Goal: Complete application form

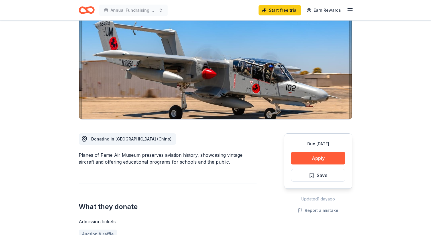
scroll to position [67, 0]
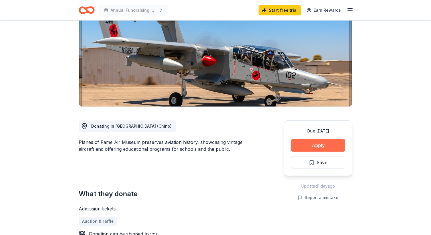
click at [314, 147] on button "Apply" at bounding box center [318, 145] width 54 height 13
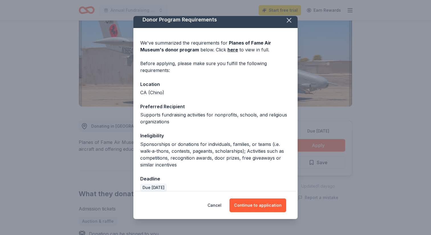
scroll to position [11, 0]
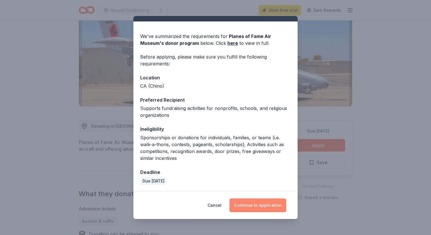
click at [256, 205] on button "Continue to application" at bounding box center [258, 205] width 57 height 14
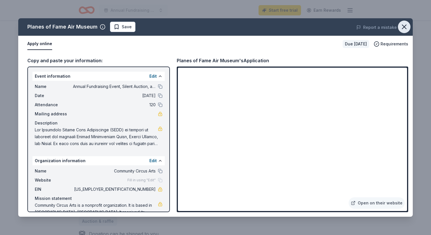
click at [405, 28] on icon "button" at bounding box center [404, 27] width 8 height 8
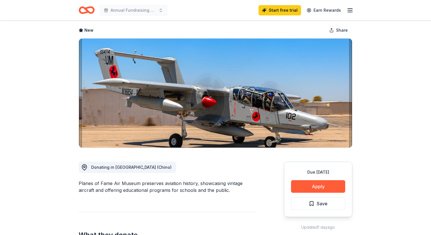
scroll to position [0, 0]
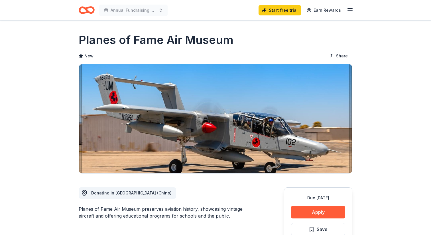
click at [92, 6] on icon "Home" at bounding box center [87, 9] width 16 height 13
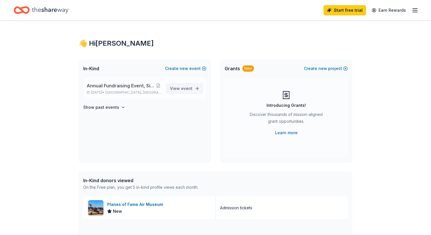
click at [179, 87] on span "View event" at bounding box center [181, 88] width 23 height 7
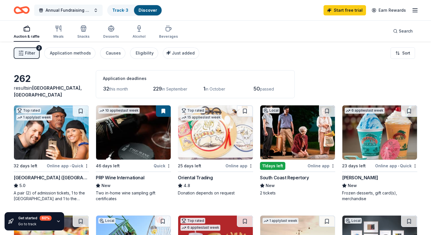
click at [89, 7] on span "Annual Fundraising Event, Silent Auction, and Raffle" at bounding box center [69, 10] width 46 height 7
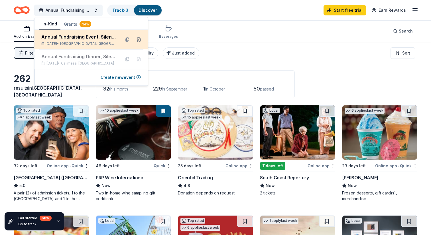
click at [140, 40] on button at bounding box center [138, 39] width 9 height 9
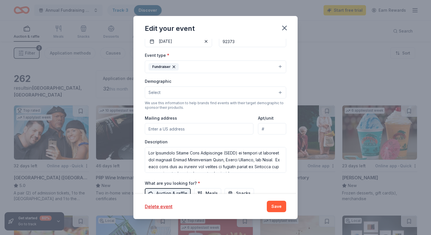
scroll to position [107, 0]
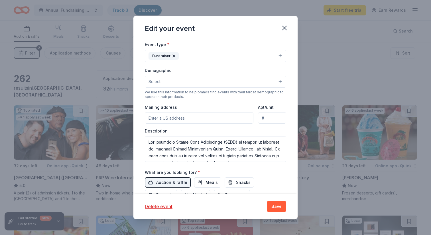
click at [162, 79] on button "Select" at bounding box center [215, 82] width 141 height 12
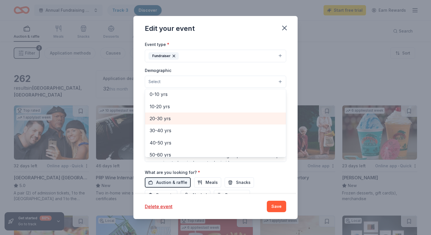
scroll to position [43, 0]
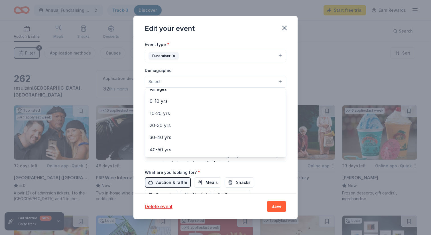
click at [163, 80] on button "Select" at bounding box center [215, 82] width 141 height 12
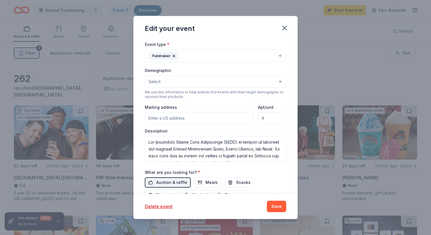
click at [173, 117] on input "Mailing address" at bounding box center [199, 117] width 109 height 11
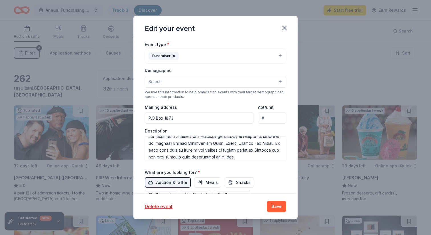
scroll to position [0, 0]
click at [199, 118] on input "P.O Box 1873" at bounding box center [199, 117] width 109 height 11
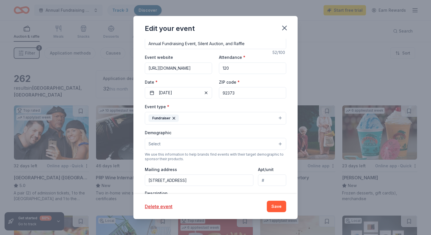
scroll to position [44, 0]
type input "P.O Box 1873, Redlands, CA 92373"
click at [276, 208] on button "Save" at bounding box center [276, 206] width 19 height 11
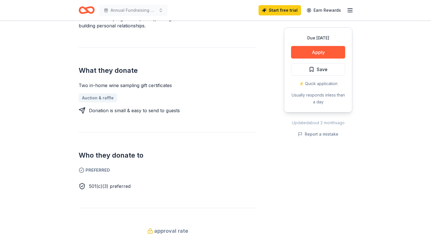
scroll to position [218, 0]
click at [320, 50] on button "Apply" at bounding box center [318, 52] width 54 height 13
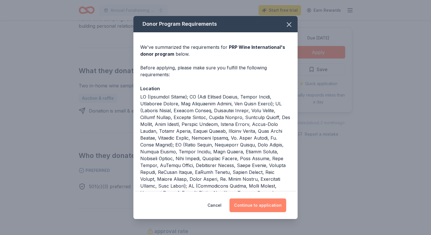
click at [263, 209] on button "Continue to application" at bounding box center [258, 205] width 57 height 14
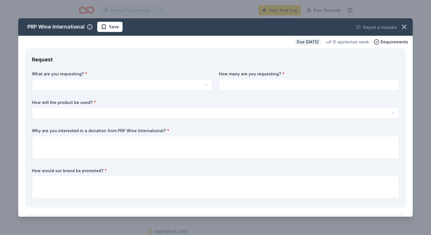
scroll to position [0, 0]
click at [182, 86] on html "Annual Fundraising Event, Silent Auction, and Raffle Start free trial Earn Rewa…" at bounding box center [215, 117] width 431 height 235
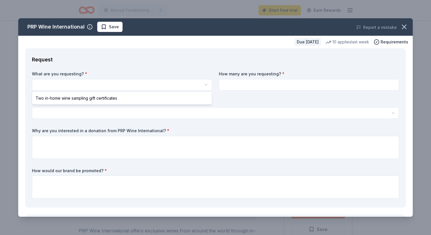
select select "Two in-home wine sampling gift certificates"
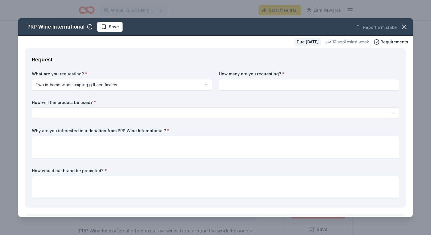
click at [237, 86] on input at bounding box center [309, 84] width 180 height 11
type input "1"
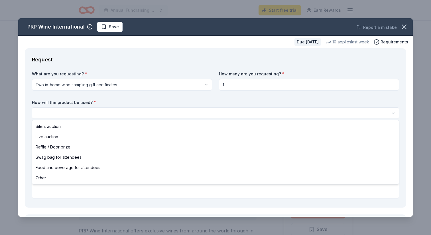
click at [191, 112] on html "Annual Fundraising Event, Silent Auction, and Raffle Start free trial Earn Rewa…" at bounding box center [215, 117] width 431 height 235
select select "silentAuction"
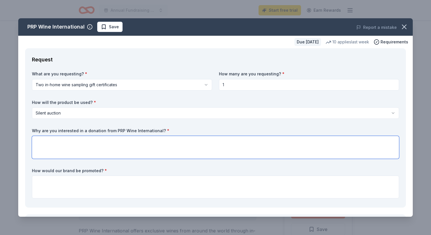
click at [173, 141] on textarea at bounding box center [215, 147] width 367 height 23
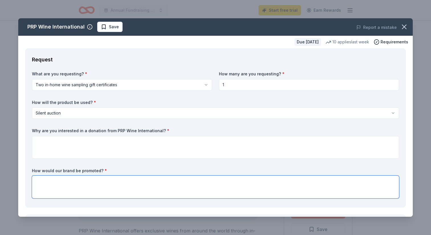
click at [108, 179] on textarea at bounding box center [215, 186] width 367 height 23
paste textarea "recognition in our event’s program, as well as on our website the opportunity t…"
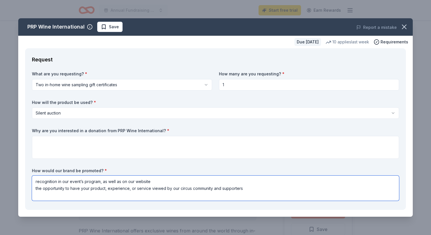
click at [36, 183] on textarea "recognition in our event’s program, as well as on our website the opportunity t…" at bounding box center [215, 187] width 367 height 25
click at [36, 189] on textarea "1. recognition in our event’s program, as well as on our website the opportunit…" at bounding box center [215, 187] width 367 height 25
click at [169, 181] on textarea "1. recognition in our event’s program, as well as on our website 2. the opportu…" at bounding box center [215, 187] width 367 height 25
click at [266, 187] on textarea "1. recognition in our event’s program, as well as on our website 2. the opportu…" at bounding box center [215, 187] width 367 height 25
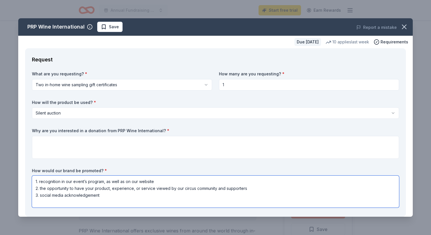
type textarea "1. recognition in our event’s program, as well as on our website 2. the opportu…"
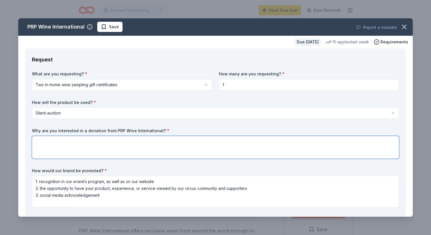
click at [216, 143] on textarea at bounding box center [215, 147] width 367 height 23
paste textarea "CCAC is an all-volunteer, public non-profit organization founded in [DATE] to s…"
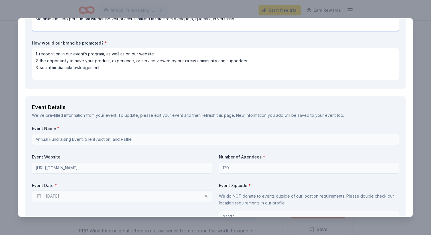
scroll to position [231, 0]
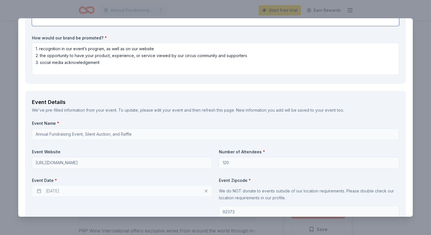
type textarea "CCAC is an all-volunteer, public non-profit organization founded in [DATE] to s…"
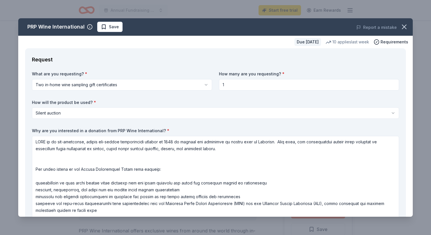
scroll to position [0, 0]
click at [114, 27] on span "Save" at bounding box center [114, 26] width 10 height 7
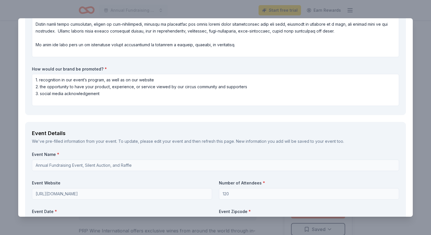
click at [184, 157] on div "Event Name * Annual Fundraising Event, Silent Auction, and Raffle" at bounding box center [215, 160] width 367 height 19
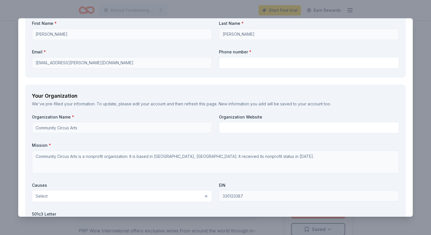
scroll to position [642, 0]
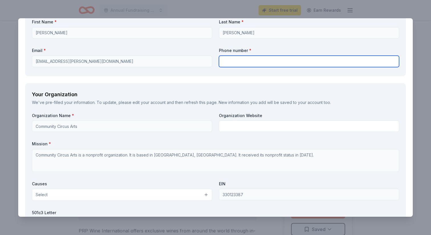
click at [244, 63] on input "text" at bounding box center [309, 61] width 180 height 11
type input "9095536411"
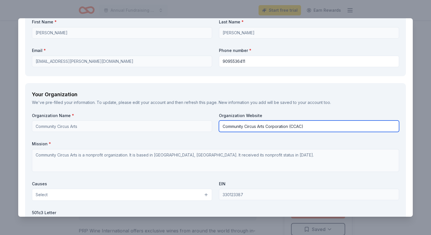
click at [262, 126] on input "Community Circus Arts Corporation (CCAC)" at bounding box center [309, 125] width 180 height 11
type input "[DOMAIN_NAME]"
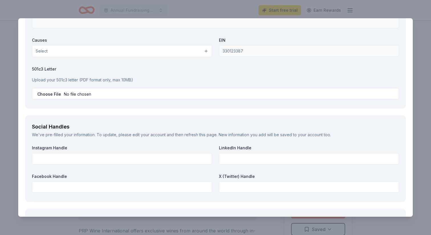
scroll to position [785, 0]
click at [160, 51] on button "Select" at bounding box center [122, 52] width 180 height 12
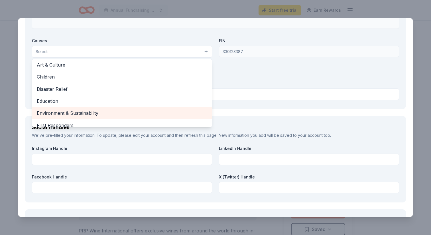
scroll to position [9, 0]
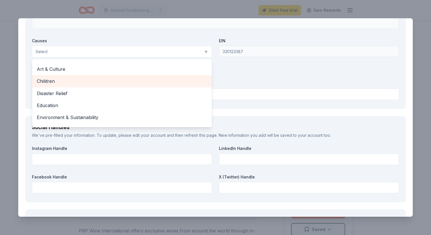
click at [148, 82] on span "Children" at bounding box center [122, 80] width 171 height 7
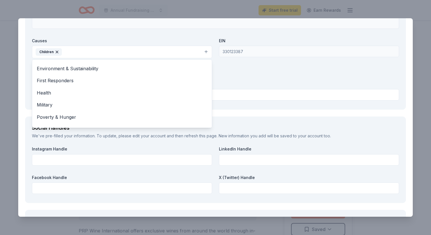
scroll to position [67, 0]
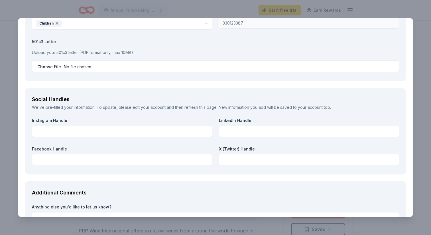
scroll to position [814, 0]
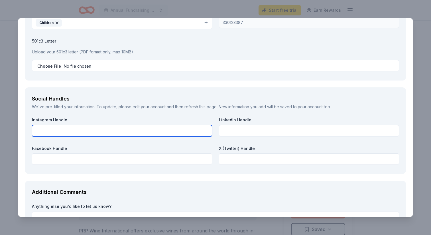
click at [159, 130] on input "text" at bounding box center [122, 130] width 180 height 11
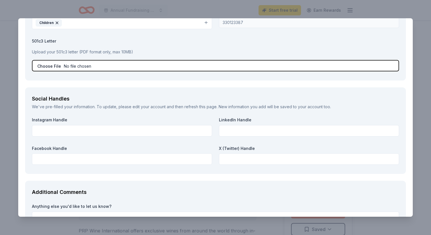
click at [56, 66] on input "file" at bounding box center [215, 65] width 367 height 11
click at [81, 65] on input "file" at bounding box center [215, 65] width 367 height 11
type input "C:\fakepath\CCAC IRS Document.pdf"
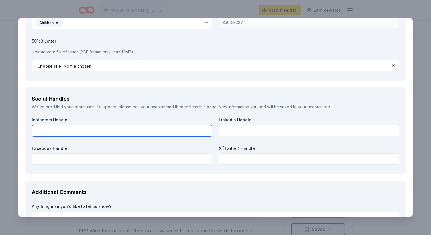
click at [150, 127] on input "text" at bounding box center [122, 130] width 180 height 11
type input "do_circus"
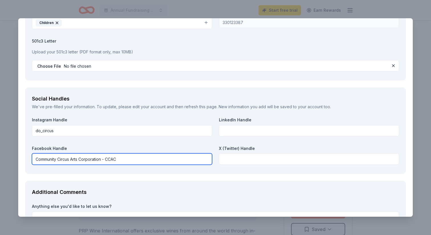
scroll to position [870, 0]
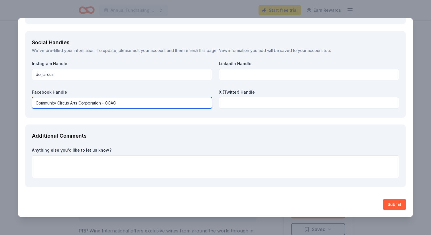
type input "Community Circus Arts Corporation - CCAC"
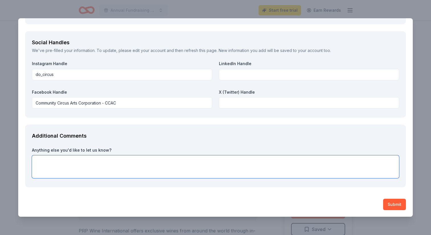
click at [147, 159] on textarea at bounding box center [215, 166] width 367 height 23
paste textarea "Any and all support is greatly appreciated. If you are able to support our even…"
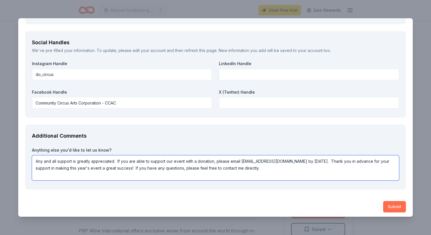
type textarea "Any and all support is greatly appreciated. If you are able to support our even…"
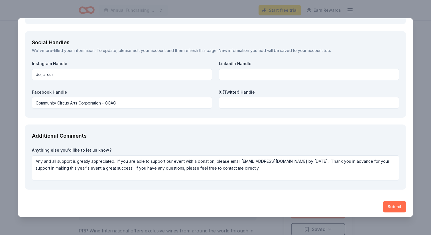
click at [391, 205] on button "Submit" at bounding box center [394, 206] width 23 height 11
